Goal: Information Seeking & Learning: Check status

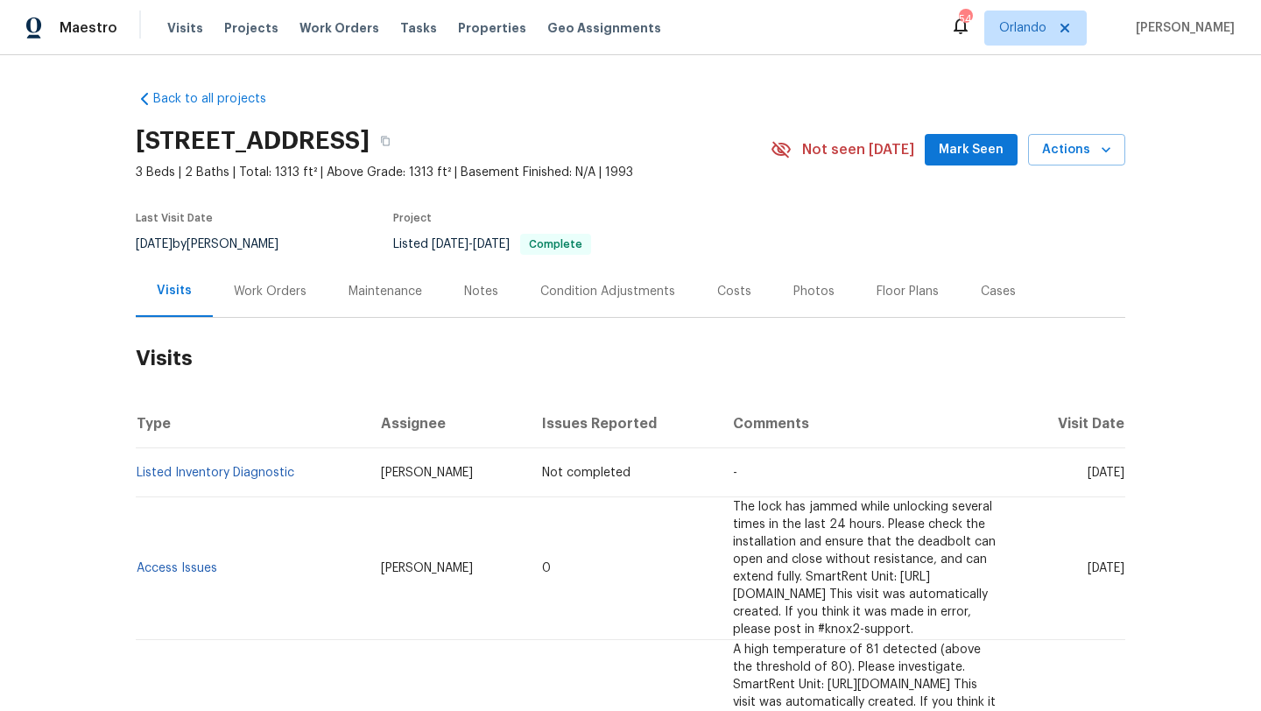
click at [264, 287] on div "Work Orders" at bounding box center [270, 292] width 73 height 18
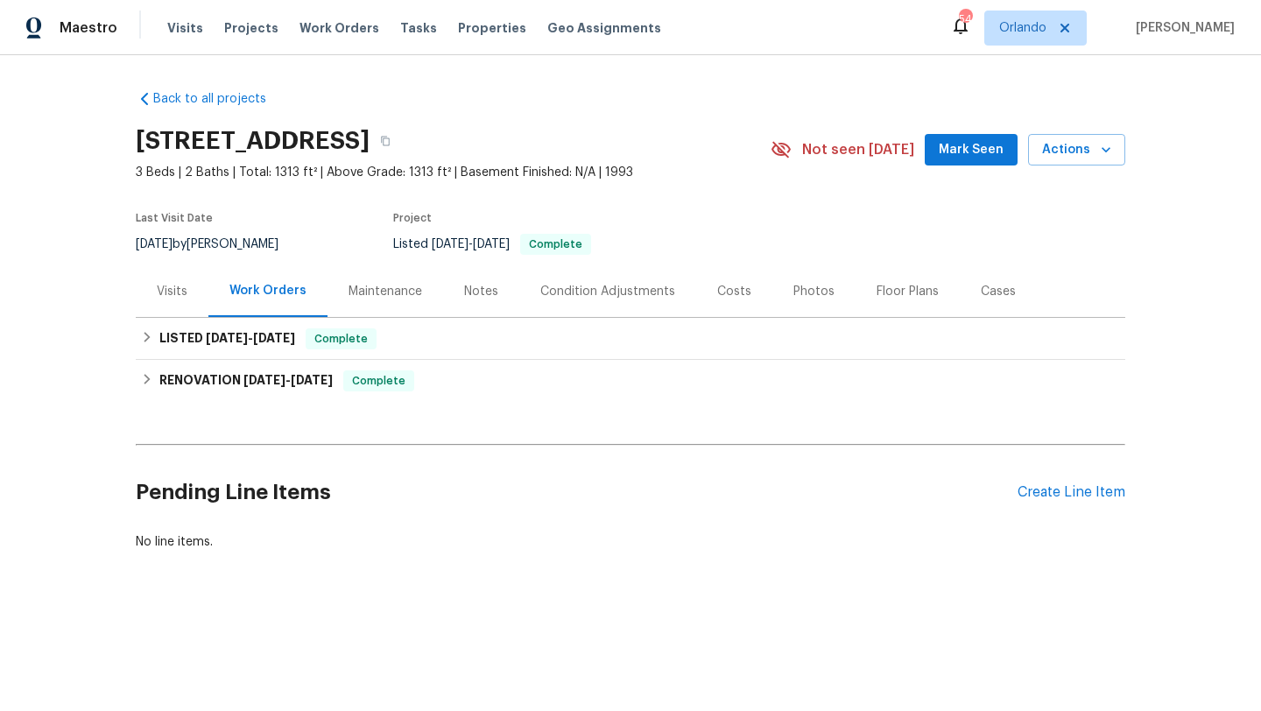
click at [187, 289] on div "Visits" at bounding box center [172, 291] width 73 height 52
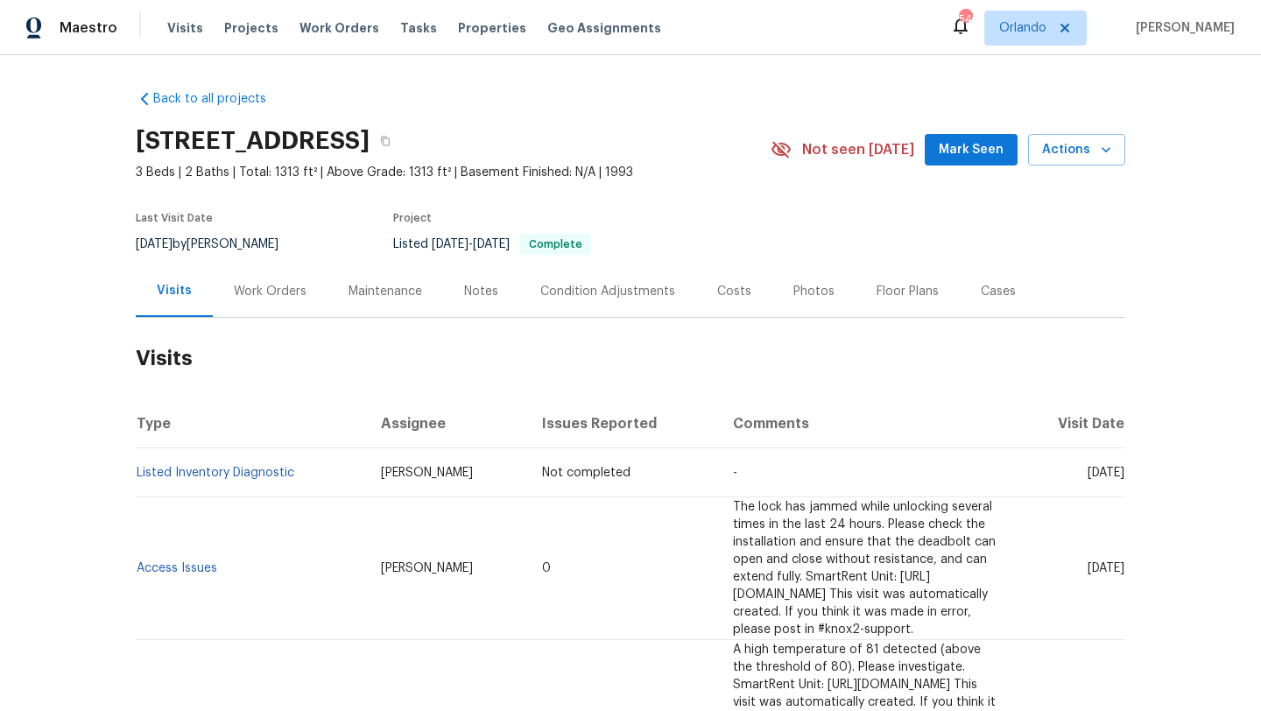
click at [276, 291] on div "Work Orders" at bounding box center [270, 292] width 73 height 18
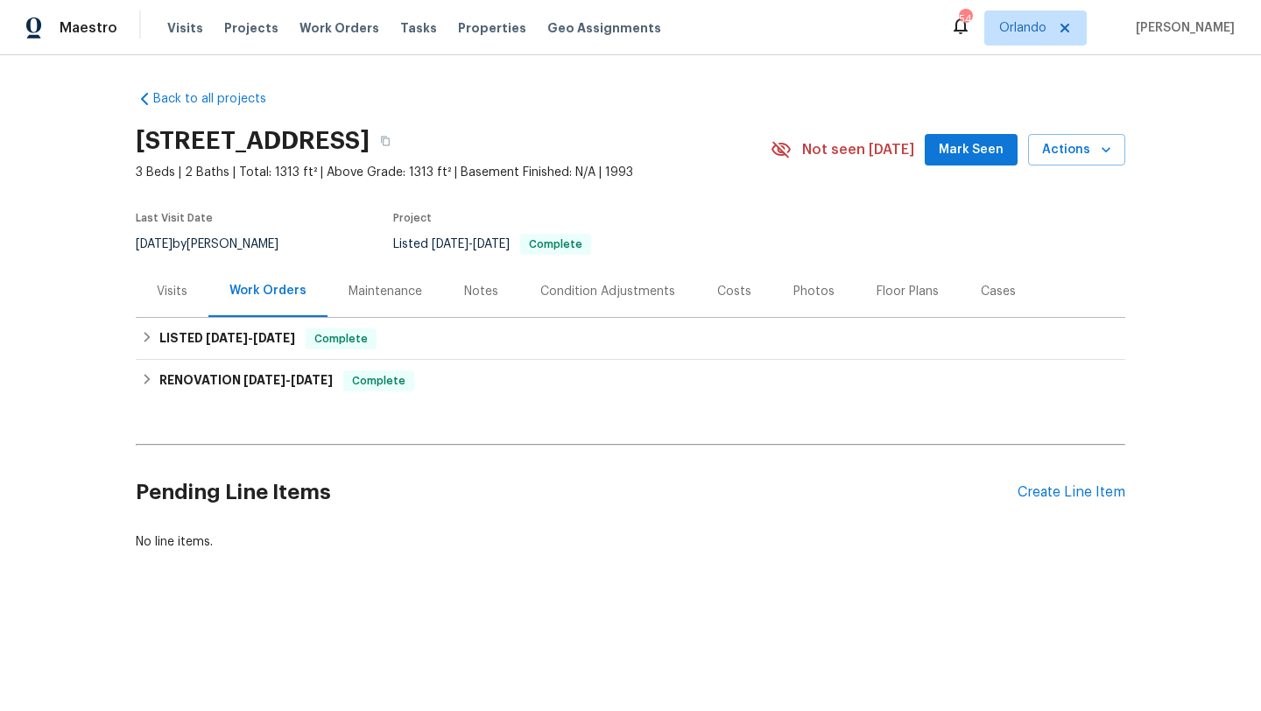
click at [194, 292] on div "Visits" at bounding box center [172, 291] width 73 height 52
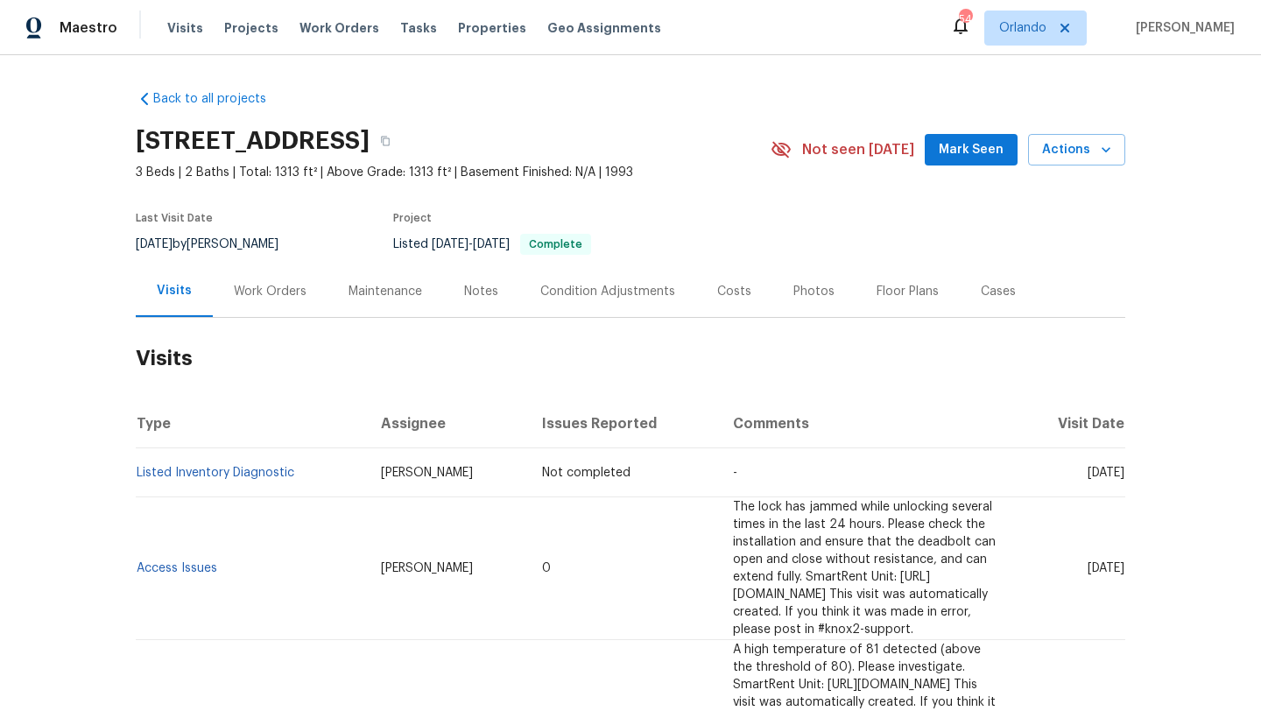
click at [227, 243] on div "8/22/2025 by Dodd Drayer" at bounding box center [218, 244] width 164 height 21
copy div "8/22/2025 by Dodd Drayer"
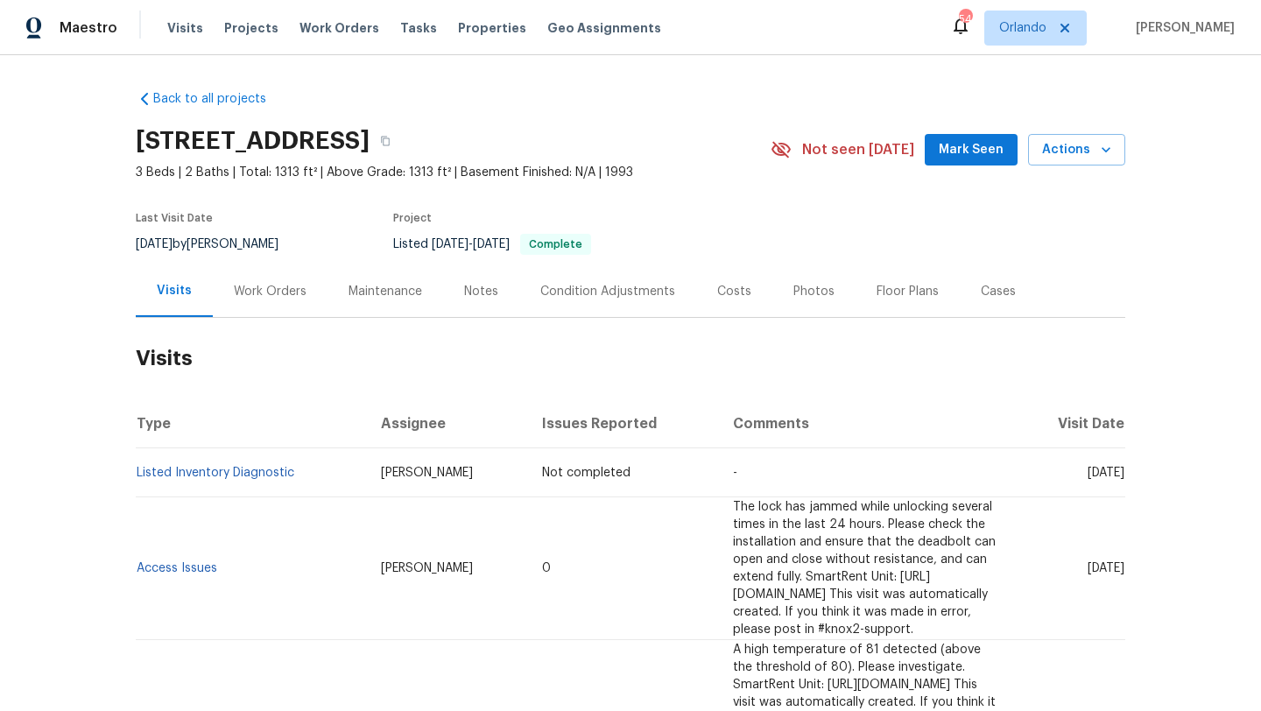
click at [251, 286] on div "Work Orders" at bounding box center [270, 292] width 73 height 18
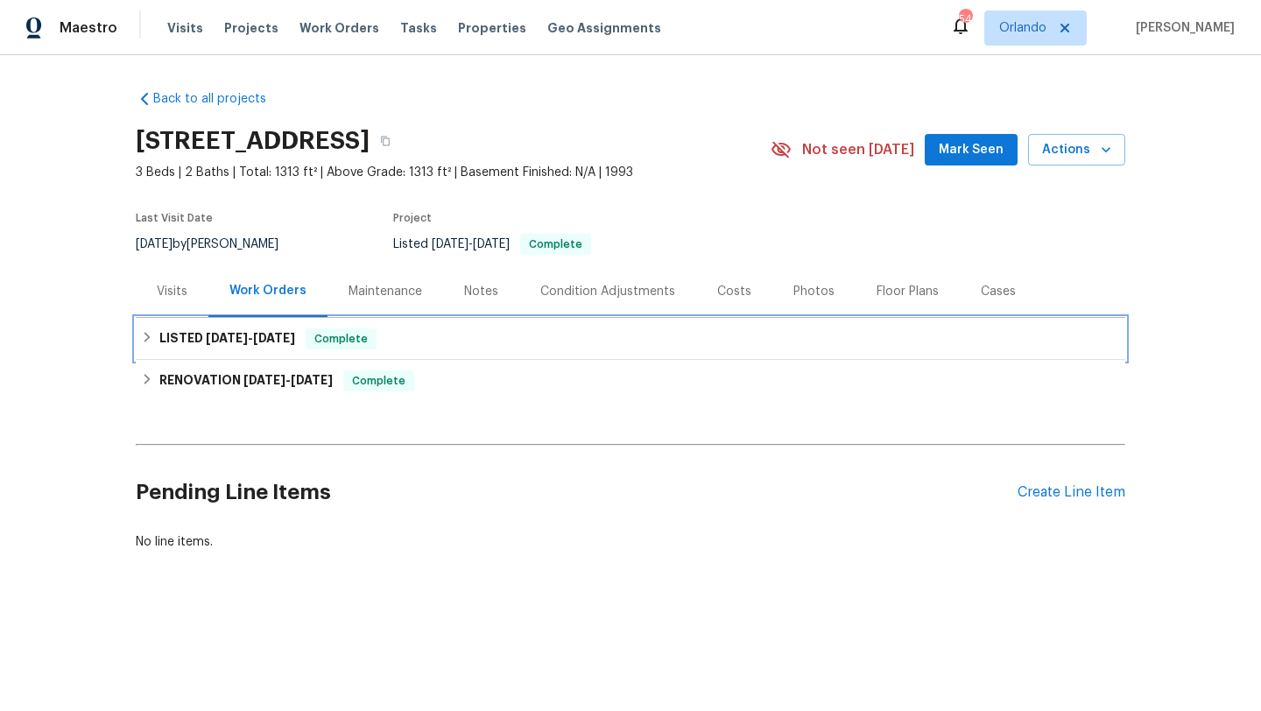
click at [227, 337] on span "8/14/25" at bounding box center [227, 338] width 42 height 12
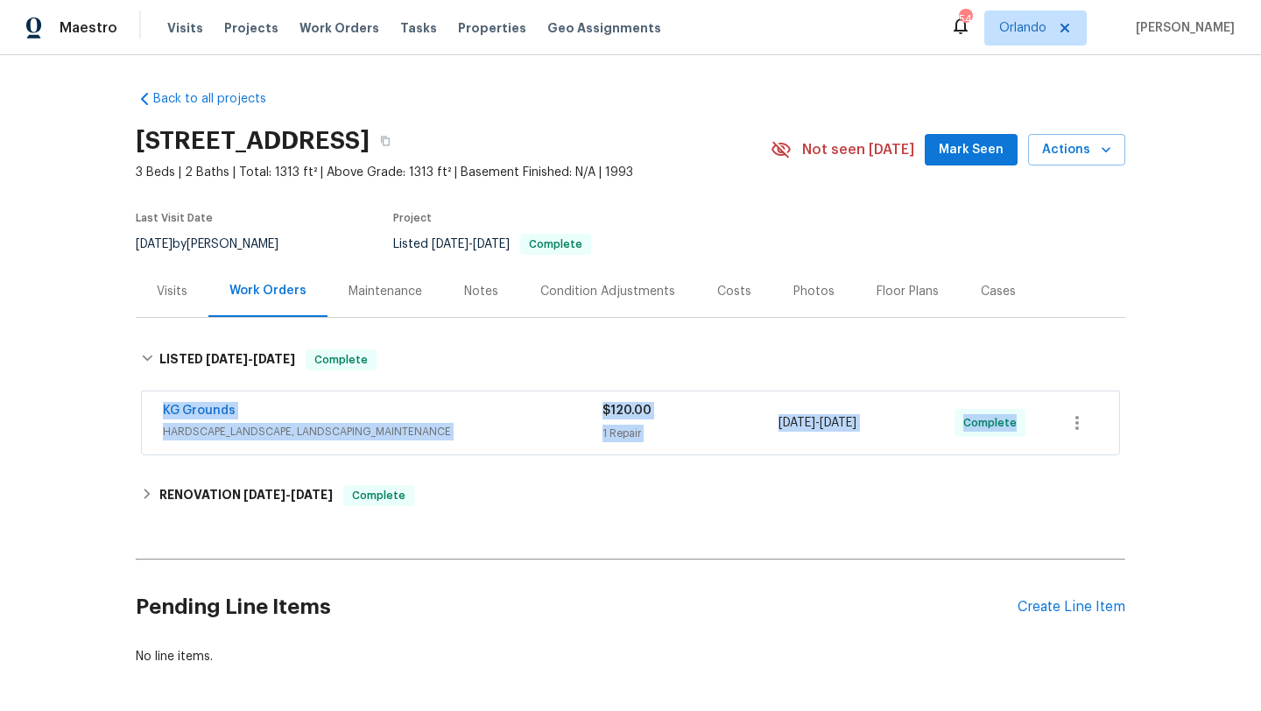
drag, startPoint x: 152, startPoint y: 404, endPoint x: 1141, endPoint y: 466, distance: 990.7
click at [1143, 468] on div "Back to all projects 930 Eagle Brook Dr, Shelbyville, IN 46176 3 Beds | 2 Baths…" at bounding box center [630, 383] width 1261 height 656
copy div "KG Grounds HARDSCAPE_LANDSCAPE, LANDSCAPING_MAINTENANCE $120.00 1 Repair 8/19/2…"
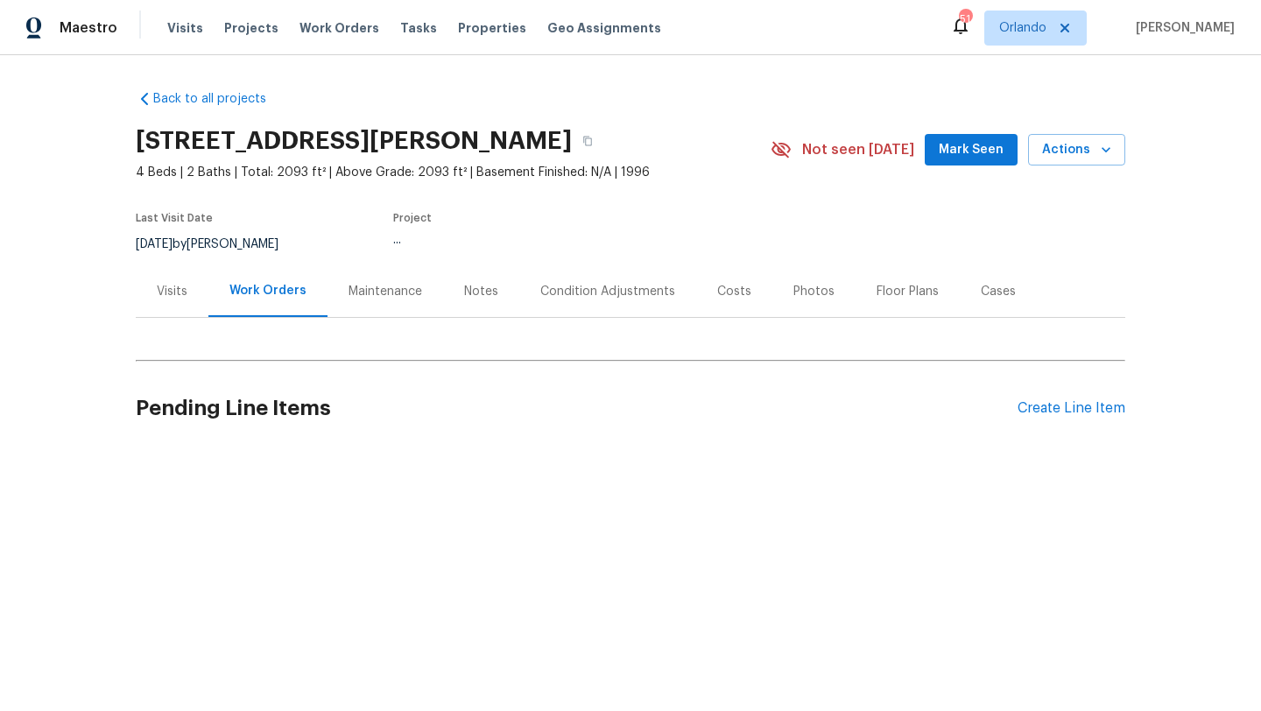
click at [194, 240] on div "8/21/2025 by Ryan Craven" at bounding box center [218, 244] width 164 height 21
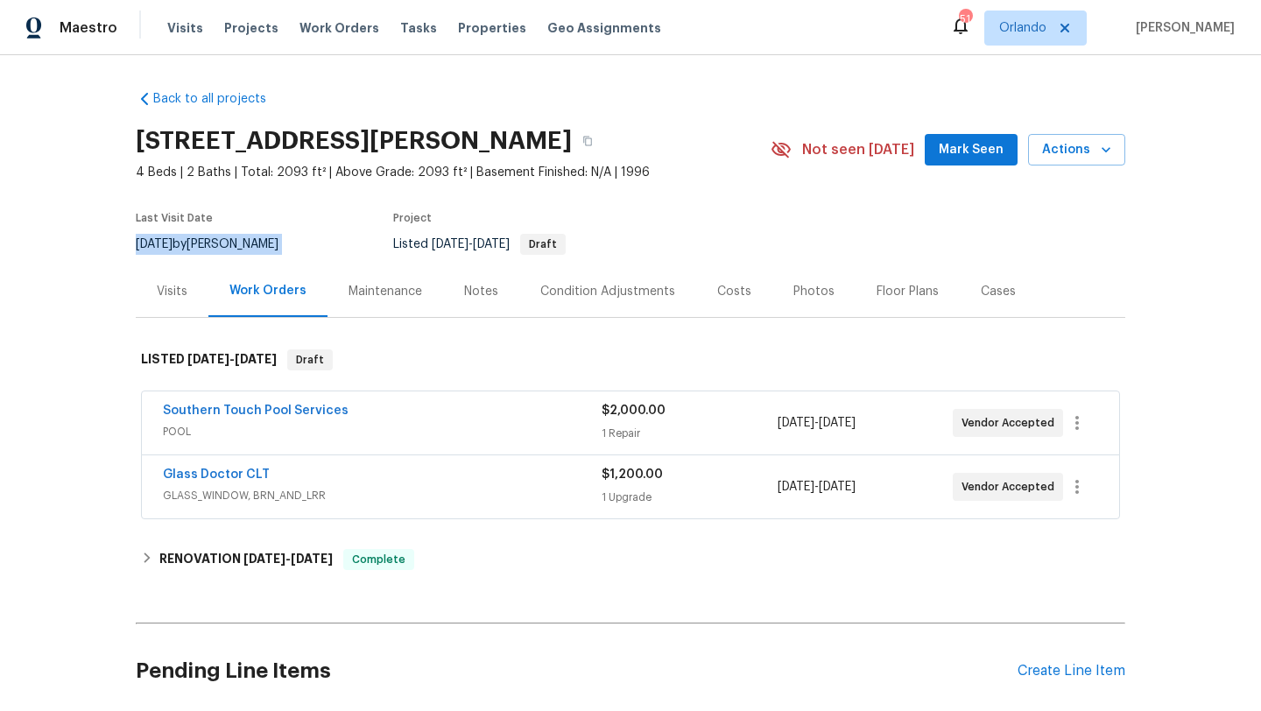
click at [194, 240] on div "8/21/2025 by Ryan Craven" at bounding box center [218, 244] width 164 height 21
copy div "8/21/2025 by Ryan Craven"
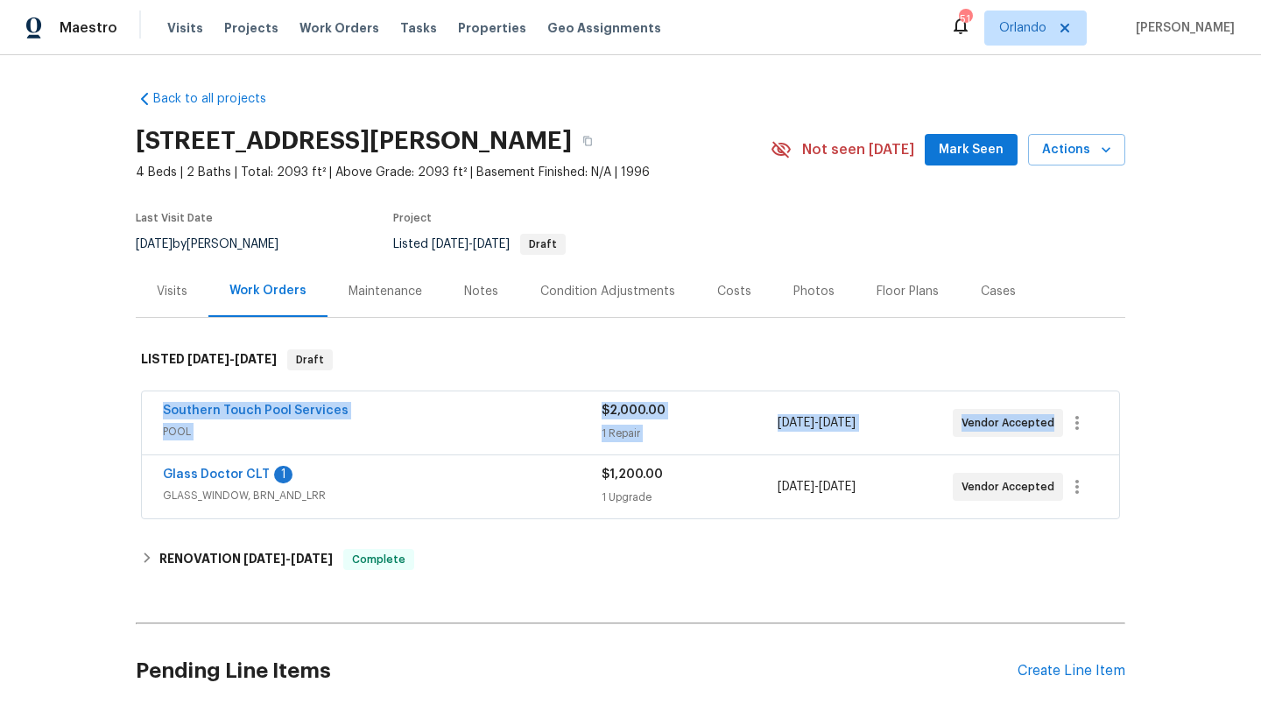
drag, startPoint x: 155, startPoint y: 397, endPoint x: 1223, endPoint y: 428, distance: 1068.0
click at [1223, 428] on div "Back to all projects 8117 Shannon Woods Ln, Matthews, NC 28104 4 Beds | 2 Baths…" at bounding box center [630, 383] width 1261 height 656
copy div "Southern Touch Pool Services POOL $2,000.00 1 Repair 8/20/2025 - 8/22/2025 Vend…"
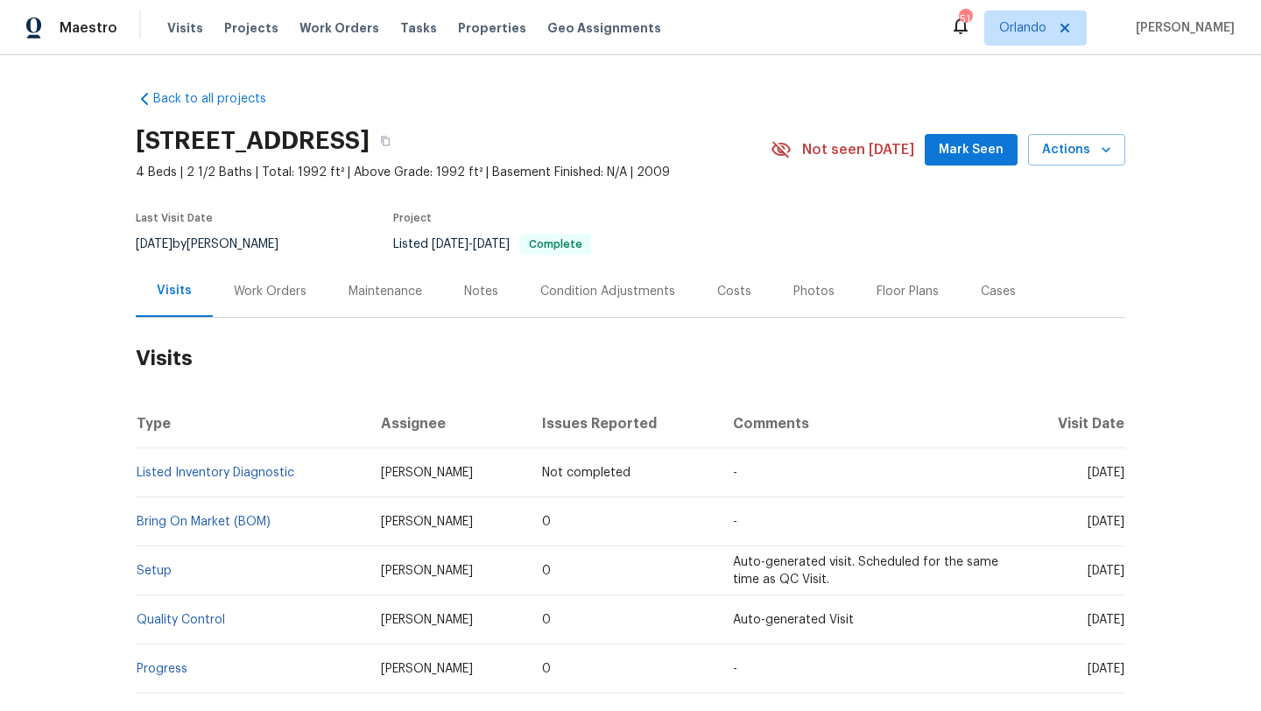
click at [170, 243] on span "7/2/2025" at bounding box center [154, 244] width 37 height 12
copy div "7/2/2025 by Chris Thomas"
click at [272, 289] on div "Work Orders" at bounding box center [270, 292] width 73 height 18
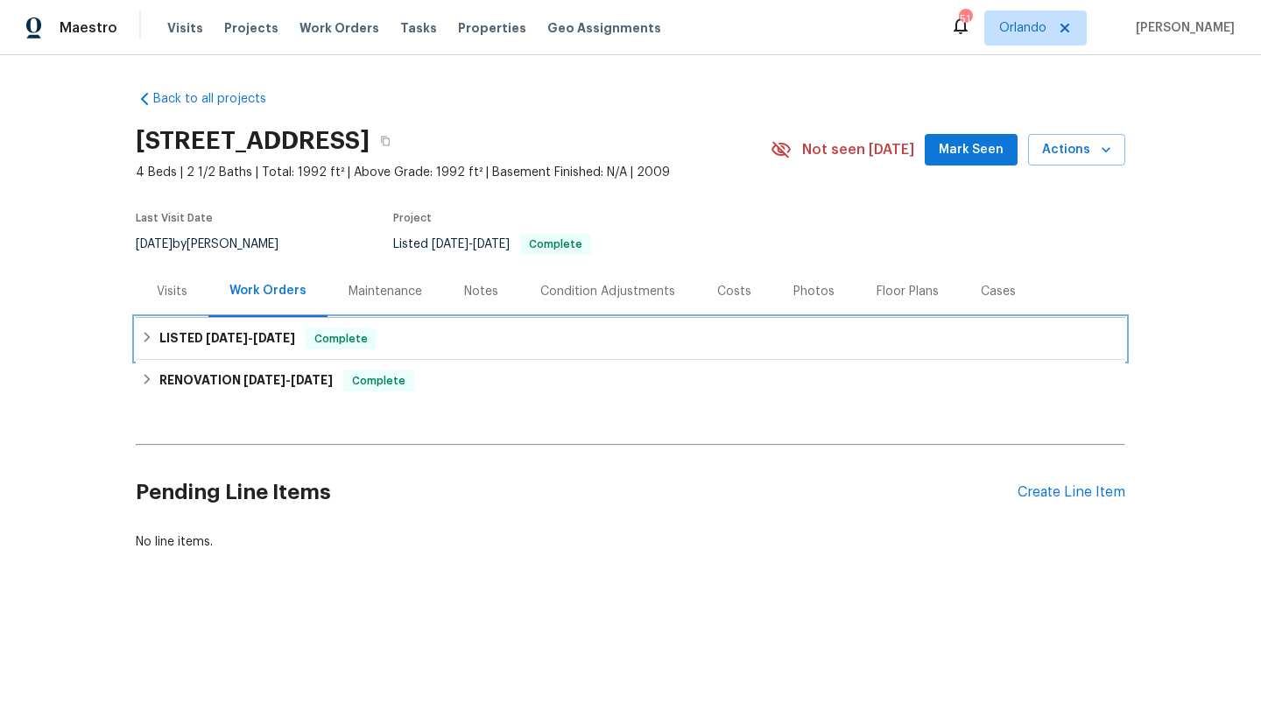
click at [231, 337] on span "6/30/25" at bounding box center [227, 338] width 42 height 12
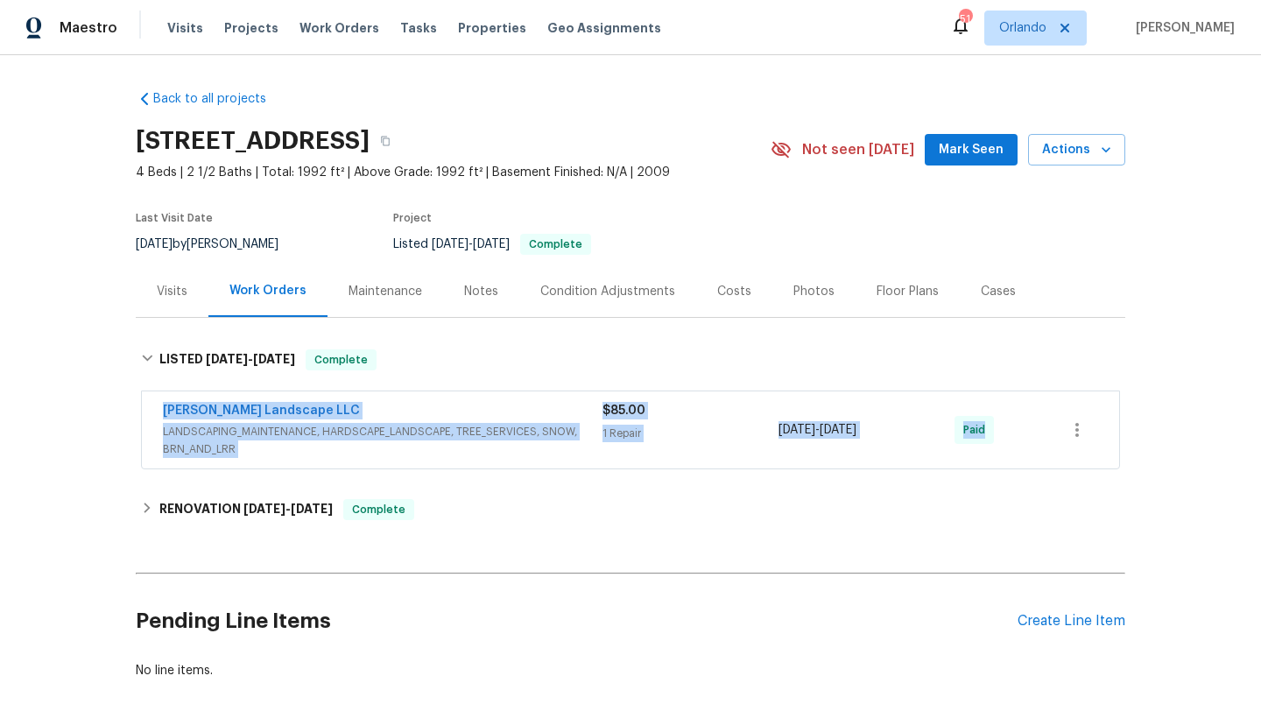
drag, startPoint x: 152, startPoint y: 404, endPoint x: 1005, endPoint y: 423, distance: 854.1
click at [1005, 423] on div "Dalia Landscape LLC LANDSCAPING_MAINTENANCE, HARDSCAPE_LANDSCAPE, TREE_SERVICES…" at bounding box center [630, 429] width 977 height 77
copy div "Dalia Landscape LLC LANDSCAPING_MAINTENANCE, HARDSCAPE_LANDSCAPE, TREE_SERVICES…"
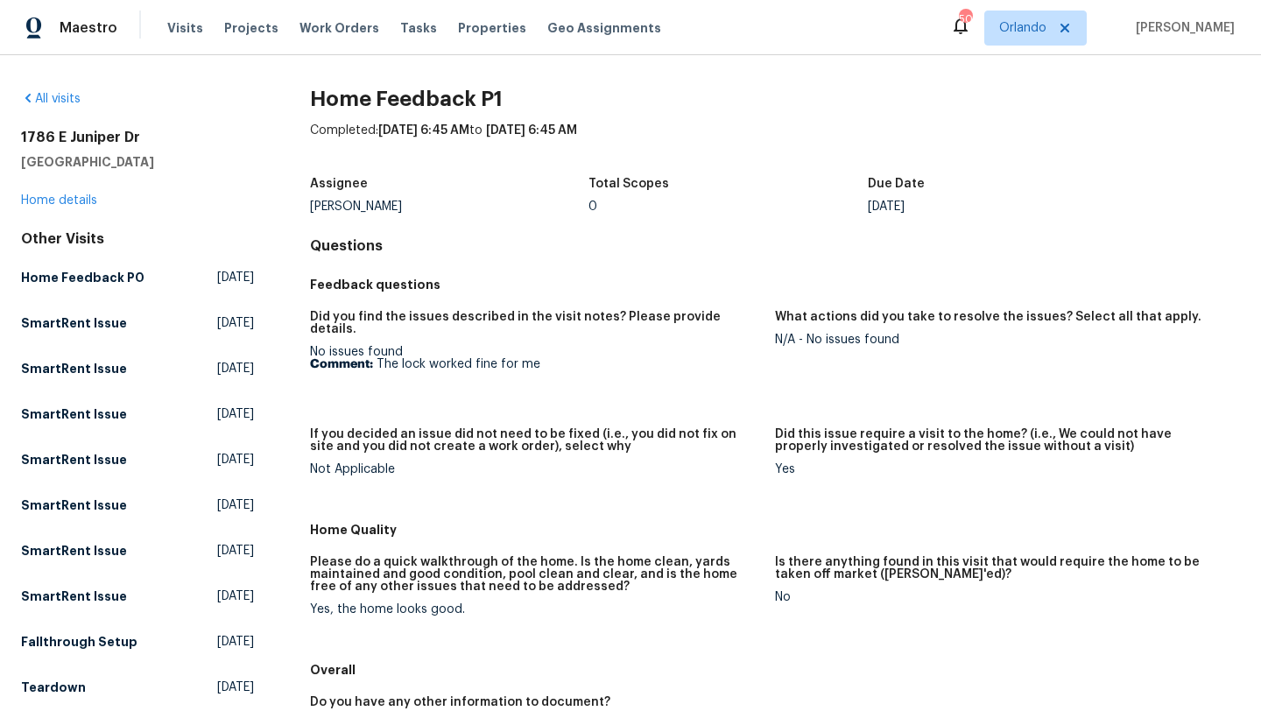
click at [568, 391] on figure "Did you find the issues described in the visit notes? Please provide details. N…" at bounding box center [542, 359] width 465 height 96
drag, startPoint x: 539, startPoint y: 351, endPoint x: 377, endPoint y: 350, distance: 162.9
click at [377, 358] on p "Comment: The lock worked fine for me" at bounding box center [535, 364] width 451 height 12
copy p "The lock worked fine for me"
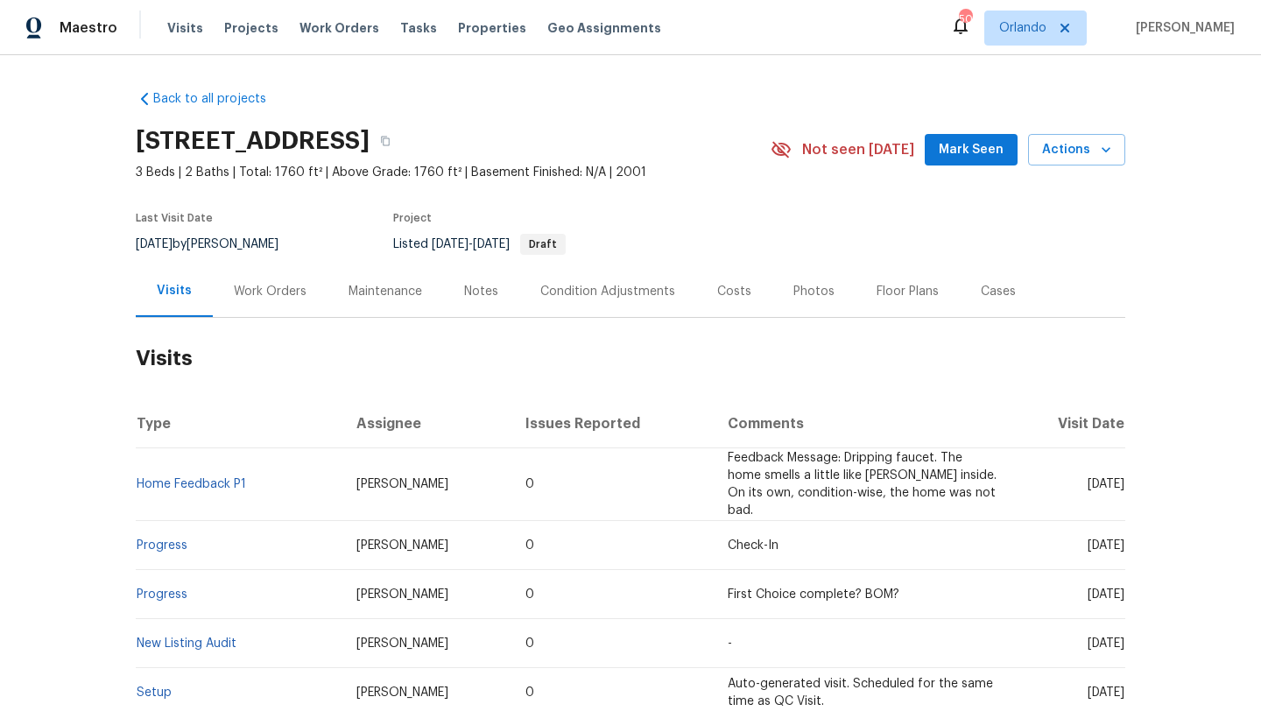
click at [249, 243] on div "8/12/2025 by Greg Janiak" at bounding box center [218, 244] width 164 height 21
copy div "8/12/2025 by Greg Janiak"
click at [269, 284] on div "Work Orders" at bounding box center [270, 292] width 73 height 18
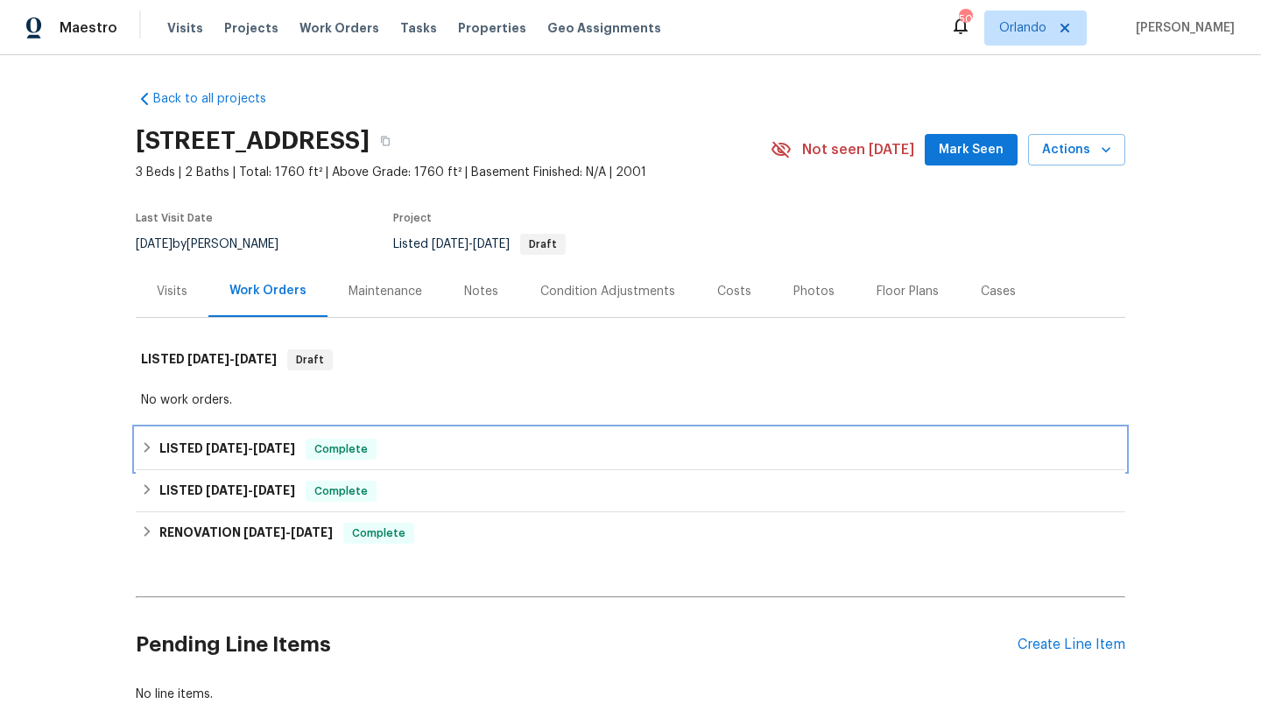
click at [195, 457] on h6 "LISTED 7/7/25 - 7/22/25" at bounding box center [227, 449] width 136 height 21
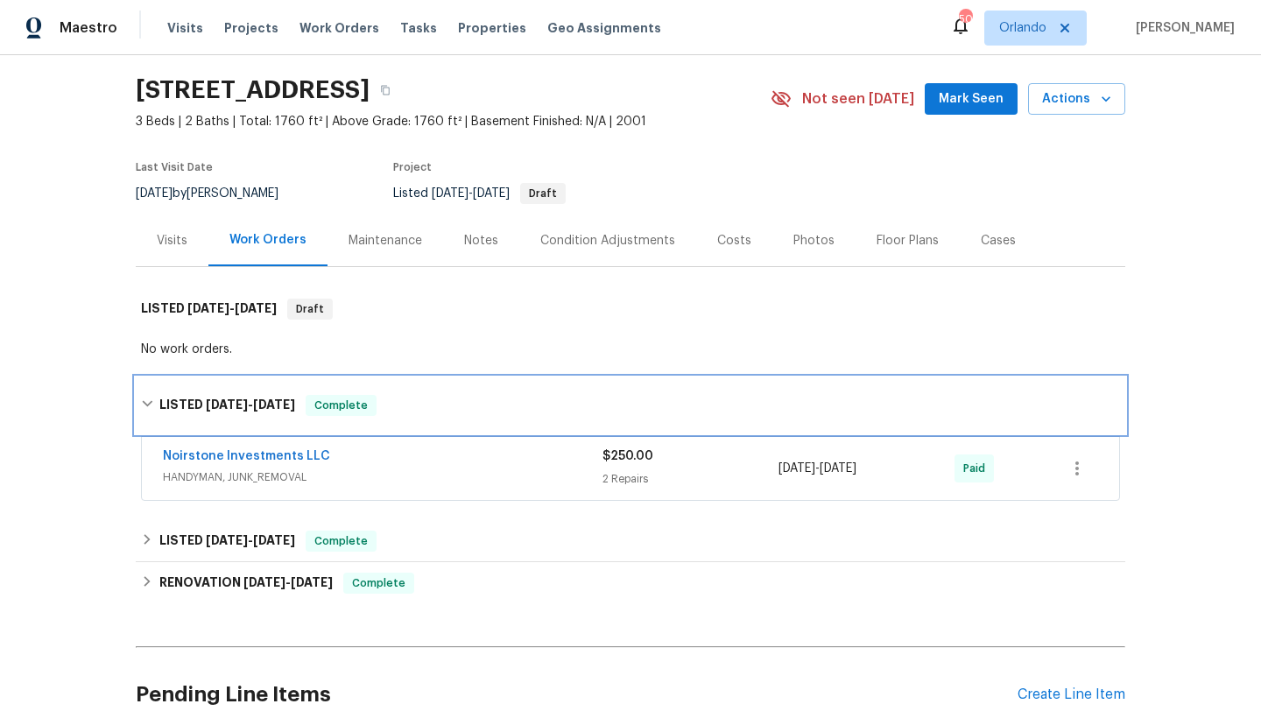
scroll to position [65, 0]
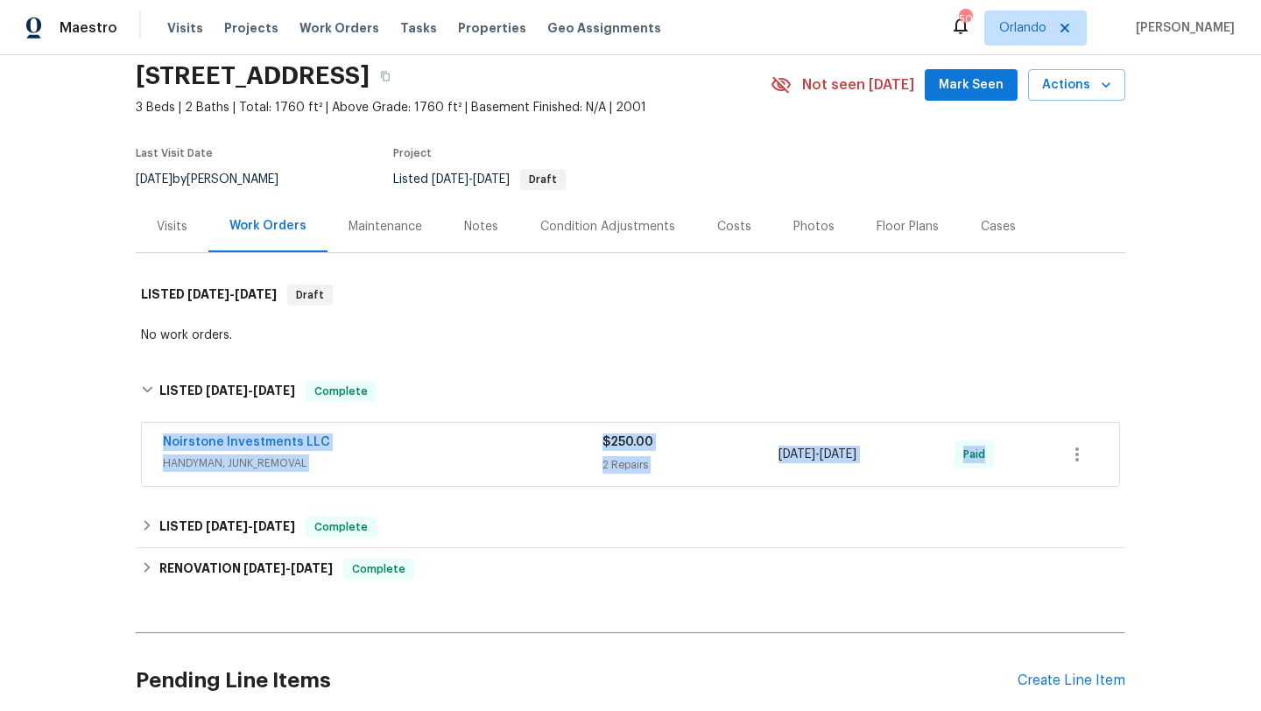
drag, startPoint x: 151, startPoint y: 434, endPoint x: 1047, endPoint y: 455, distance: 896.1
click at [1056, 458] on div "Noirstone Investments LLC HANDYMAN, JUNK_REMOVAL $250.00 2 Repairs 7/11/2025 - …" at bounding box center [630, 454] width 977 height 63
copy div "Noirstone Investments LLC HANDYMAN, JUNK_REMOVAL $250.00 2 Repairs 7/11/2025 - …"
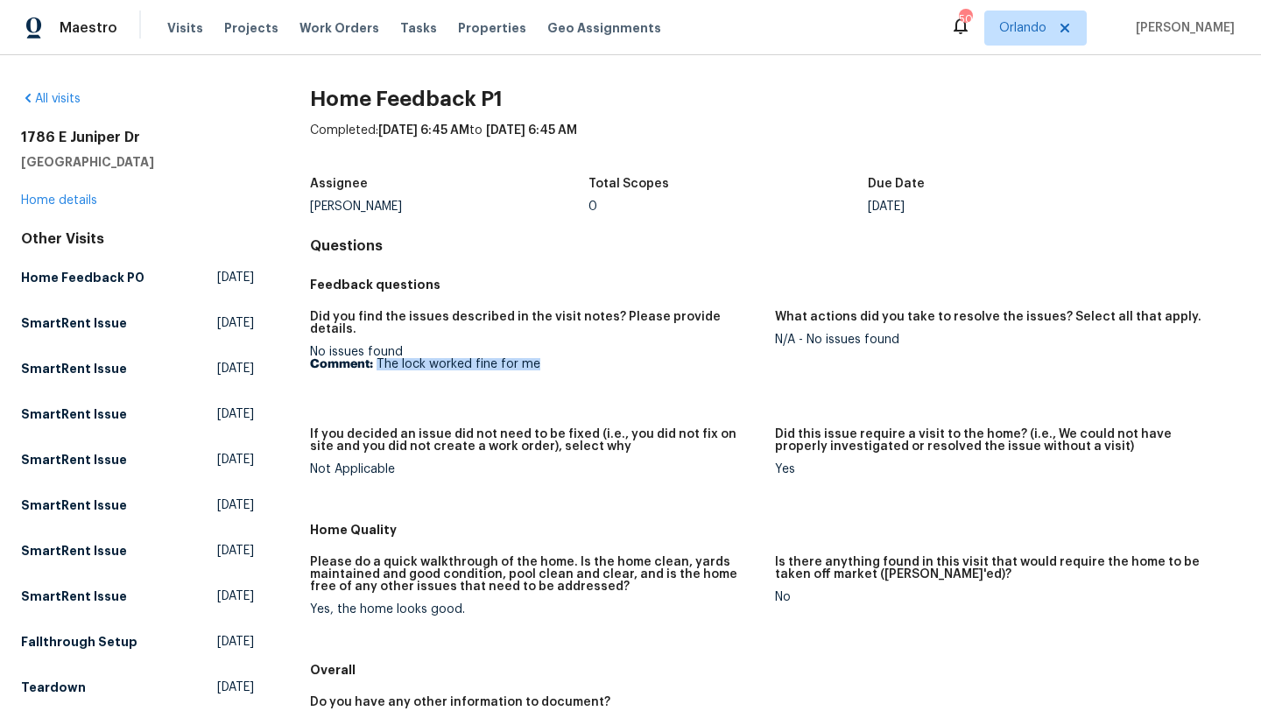
drag, startPoint x: 547, startPoint y: 350, endPoint x: 380, endPoint y: 342, distance: 167.5
click at [376, 358] on p "Comment: The lock worked fine for me" at bounding box center [535, 364] width 451 height 12
copy p "The lock worked fine for me"
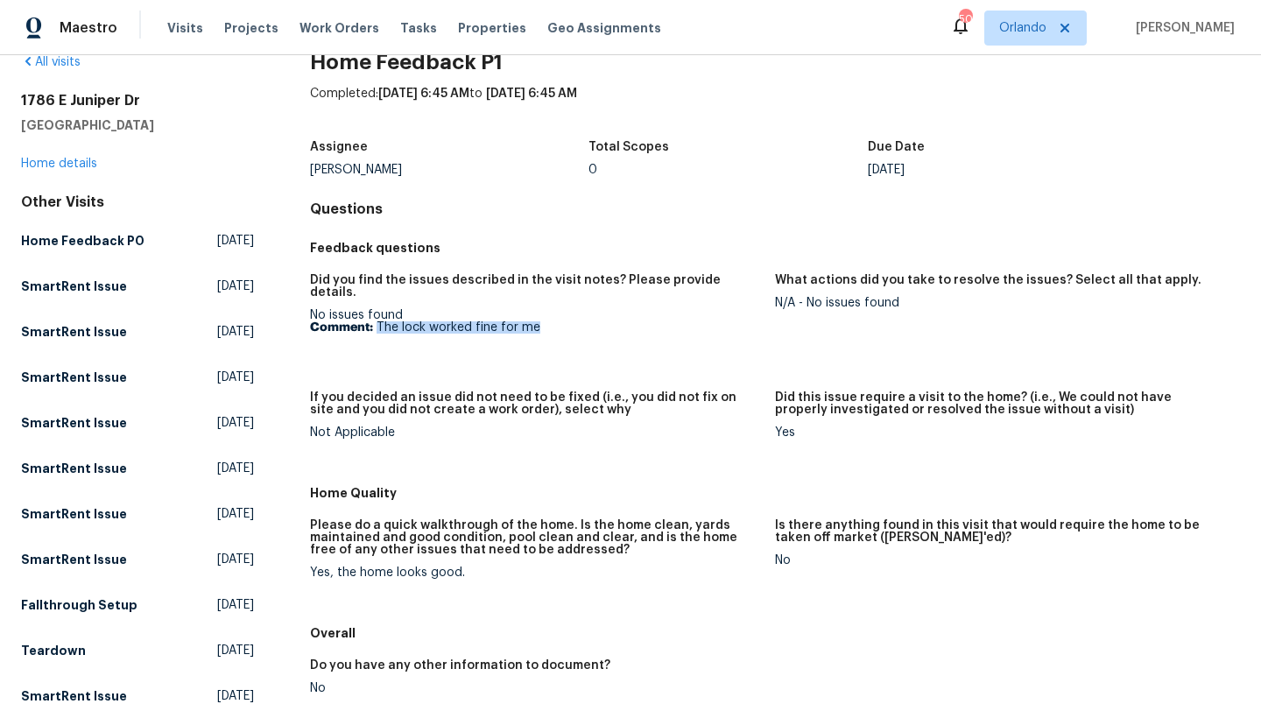
scroll to position [58, 0]
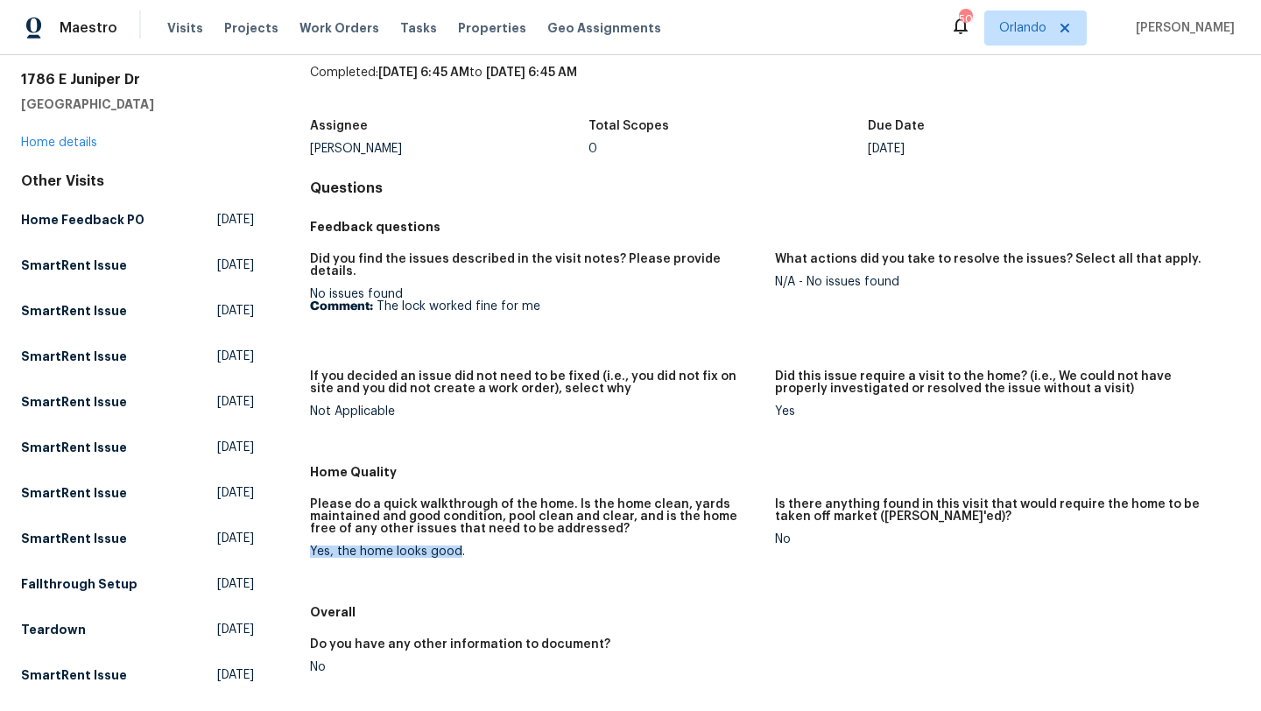
drag, startPoint x: 454, startPoint y: 540, endPoint x: 302, endPoint y: 533, distance: 151.7
click at [302, 533] on div "All visits 1786 E Juniper Dr Eagle Mountain, UT 84005 Home details Other Visits…" at bounding box center [630, 492] width 1219 height 921
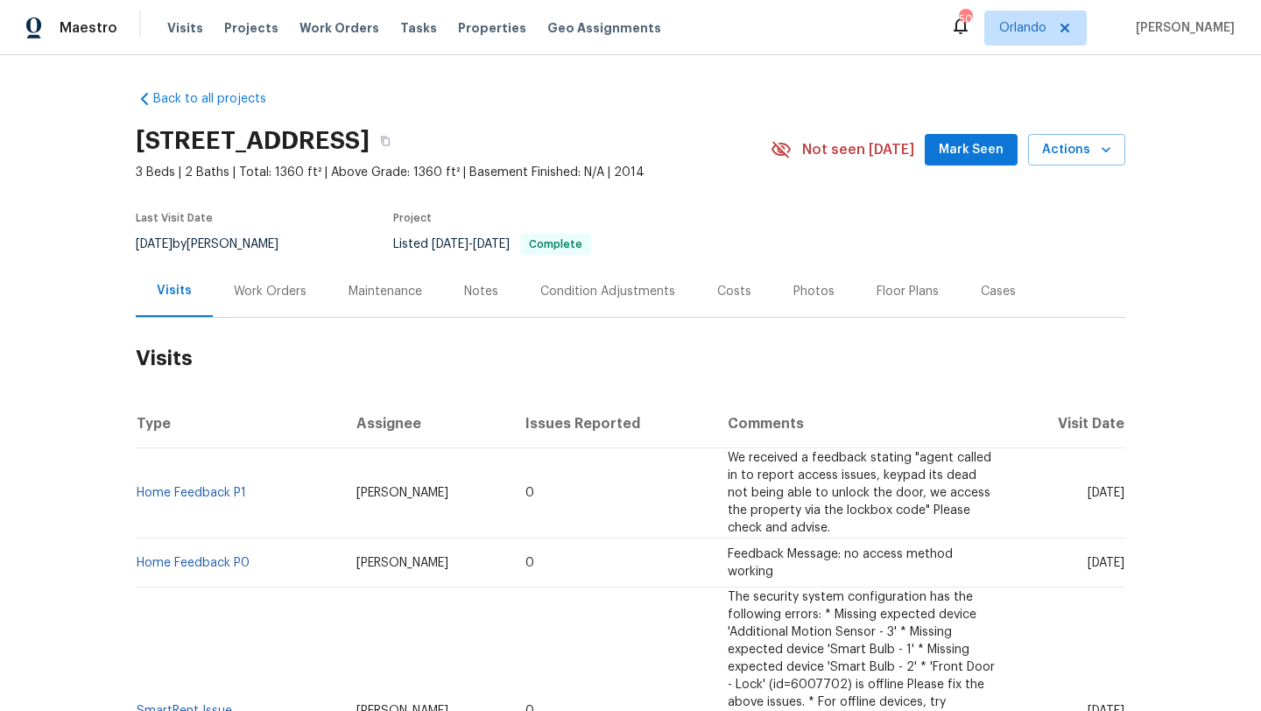
scroll to position [1, 0]
